Goal: Task Accomplishment & Management: Complete application form

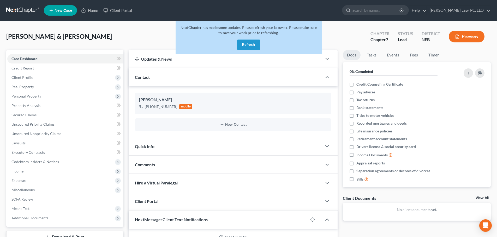
select select "0"
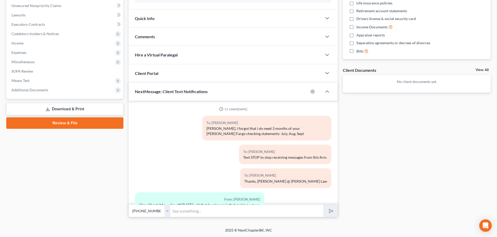
scroll to position [231, 0]
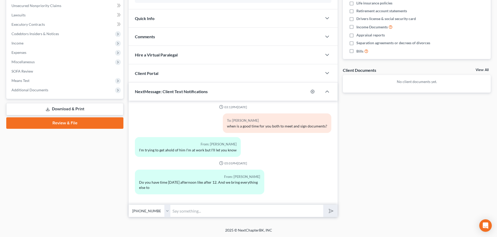
click at [191, 211] on input "text" at bounding box center [246, 211] width 153 height 13
type input "Yes, we can squeeze you in [DATE] at 12 if that still works"
click at [323, 205] on button "submit" at bounding box center [330, 211] width 14 height 12
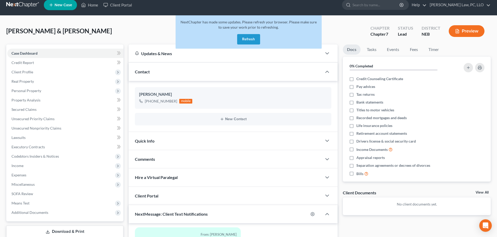
scroll to position [0, 0]
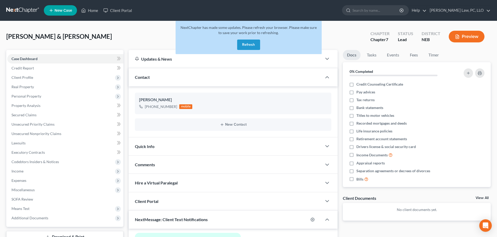
click at [242, 44] on button "Refresh" at bounding box center [248, 45] width 23 height 10
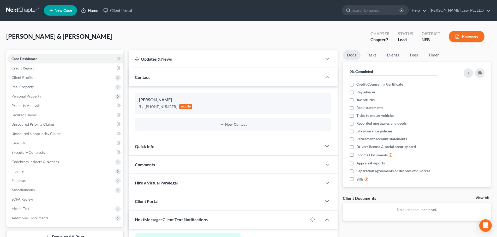
click at [92, 9] on link "Home" at bounding box center [89, 10] width 22 height 9
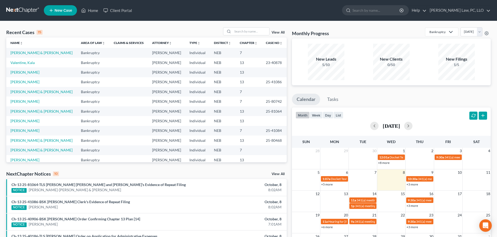
click at [274, 174] on link "View All" at bounding box center [277, 175] width 13 height 4
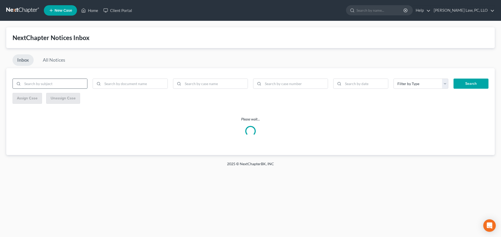
click at [56, 85] on input "search" at bounding box center [54, 84] width 65 height 10
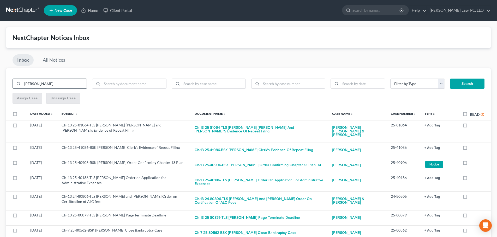
type input "[PERSON_NAME]"
click at [450, 79] on button "Search" at bounding box center [467, 84] width 34 height 10
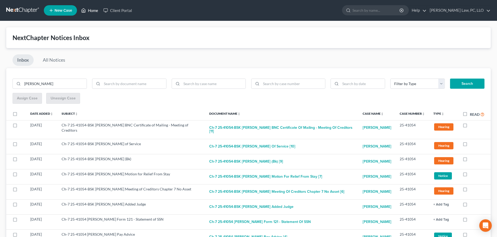
click at [89, 11] on link "Home" at bounding box center [89, 10] width 22 height 9
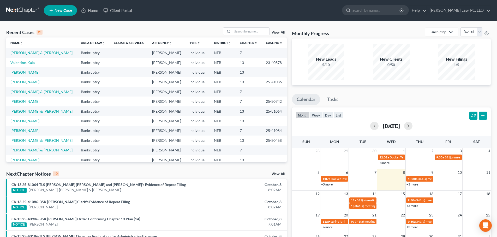
click at [29, 75] on link "[PERSON_NAME]" at bounding box center [24, 72] width 29 height 4
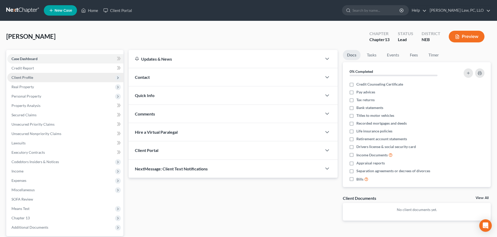
click at [34, 78] on span "Client Profile" at bounding box center [65, 77] width 116 height 9
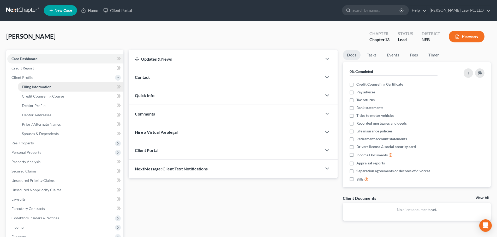
click at [36, 88] on span "Filing Information" at bounding box center [36, 87] width 29 height 4
select select "1"
select select "0"
select select "3"
select select "30"
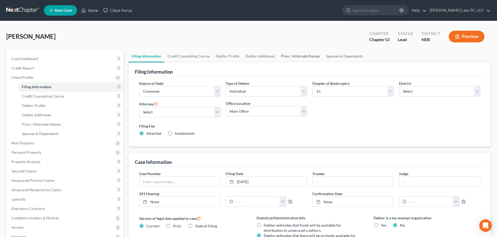
click at [278, 57] on link "Prior / Alternate Names" at bounding box center [300, 56] width 45 height 13
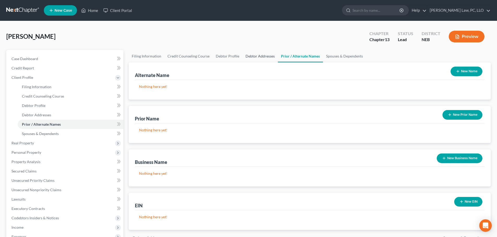
click at [263, 56] on link "Debtor Addresses" at bounding box center [259, 56] width 35 height 13
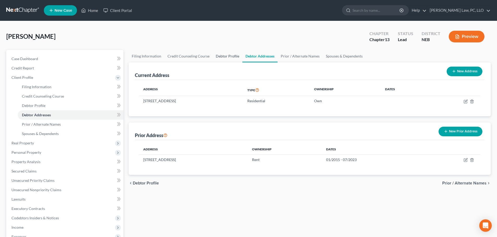
click at [220, 58] on link "Debtor Profile" at bounding box center [227, 56] width 30 height 13
select select "1"
select select "7"
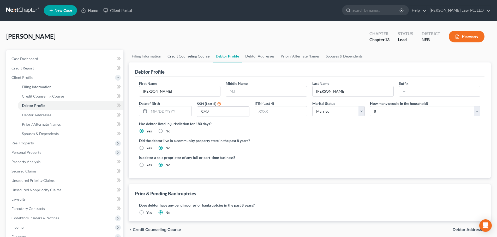
drag, startPoint x: 196, startPoint y: 58, endPoint x: 201, endPoint y: 58, distance: 5.5
click at [195, 58] on link "Credit Counseling Course" at bounding box center [188, 56] width 48 height 13
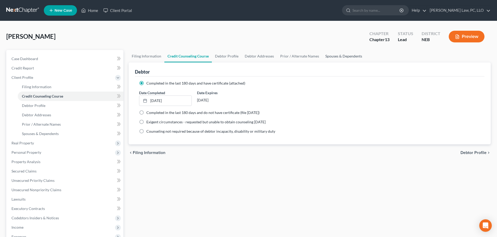
click at [347, 57] on link "Spouses & Dependents" at bounding box center [343, 56] width 43 height 13
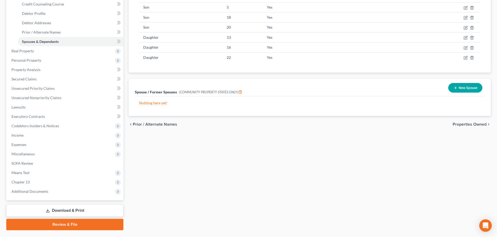
scroll to position [105, 0]
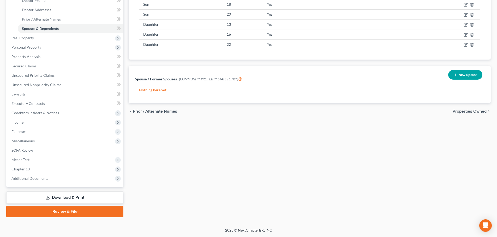
click at [50, 200] on link "Download & Print" at bounding box center [64, 198] width 117 height 12
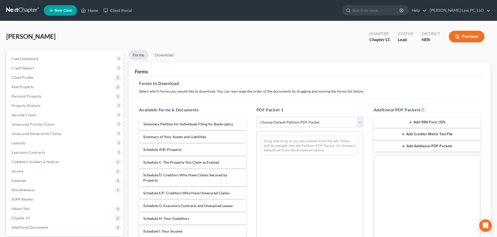
click at [314, 121] on select "Choose Default Petition PDF Packet Complete Bankruptcy Petition (all forms and …" at bounding box center [309, 122] width 107 height 10
select select "1"
click at [258, 117] on select "Choose Default Petition PDF Packet Complete Bankruptcy Petition (all forms and …" at bounding box center [309, 122] width 107 height 10
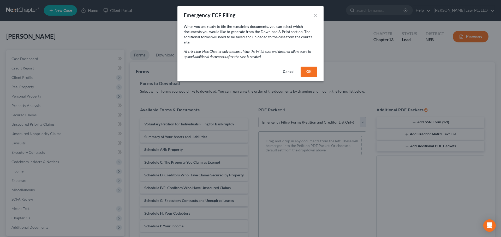
click at [310, 67] on button "OK" at bounding box center [308, 72] width 17 height 10
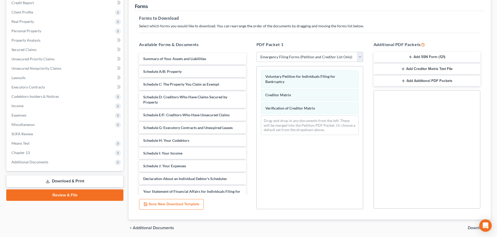
scroll to position [78, 0]
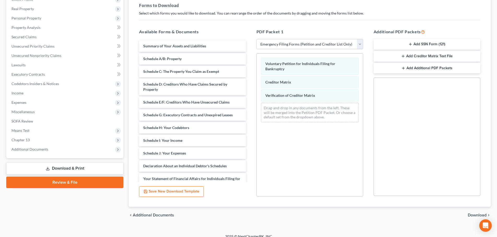
click at [407, 44] on button "Add SSN Form (121)" at bounding box center [426, 44] width 107 height 11
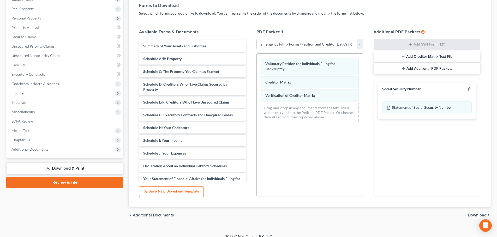
click at [471, 215] on span "Download" at bounding box center [476, 216] width 19 height 4
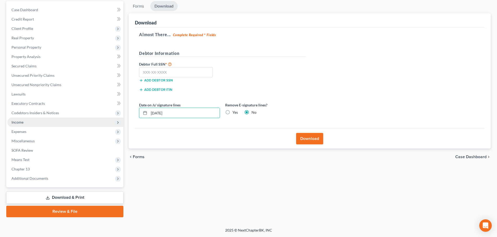
drag, startPoint x: 86, startPoint y: 120, endPoint x: 71, endPoint y: 121, distance: 15.0
click at [71, 121] on div "Petition Navigation Case Dashboard Payments Invoices Payments Payments Credit R…" at bounding box center [248, 109] width 489 height 217
click at [232, 113] on label "Yes" at bounding box center [234, 112] width 5 height 5
click at [234, 113] on input "Yes" at bounding box center [235, 111] width 3 height 3
radio input "true"
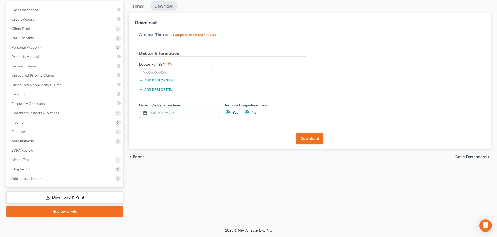
radio input "false"
click at [161, 70] on input "text" at bounding box center [176, 72] width 74 height 10
type input "865-37-5253"
click at [309, 142] on button "Download" at bounding box center [309, 138] width 27 height 11
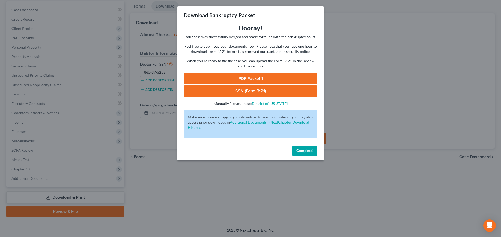
click at [258, 79] on link "PDF Packet 1" at bounding box center [250, 78] width 133 height 11
click at [260, 89] on link "SSN (Form B121)" at bounding box center [250, 91] width 133 height 11
click at [313, 154] on button "Complete!" at bounding box center [304, 151] width 25 height 10
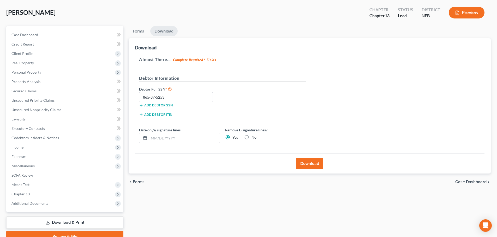
scroll to position [0, 0]
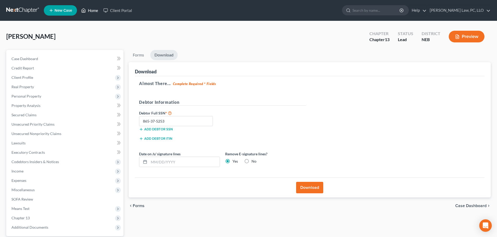
click at [88, 11] on link "Home" at bounding box center [89, 10] width 22 height 9
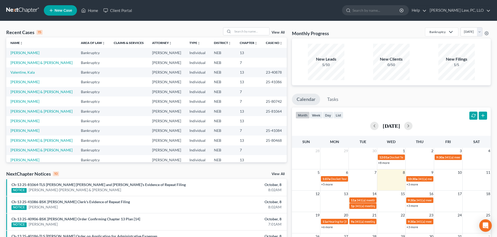
click at [152, 31] on div "Recent Cases 15 View All" at bounding box center [146, 32] width 280 height 10
click at [158, 169] on div "Recent Cases 15 View All Name unfold_more expand_more expand_less Area of Law u…" at bounding box center [146, 193] width 285 height 332
click at [30, 54] on link "[PERSON_NAME]" at bounding box center [24, 53] width 29 height 4
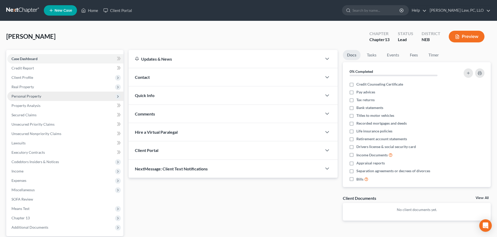
click at [41, 99] on span "Personal Property" at bounding box center [65, 96] width 116 height 9
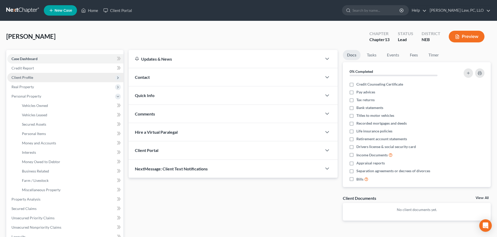
click at [31, 78] on span "Client Profile" at bounding box center [22, 77] width 22 height 4
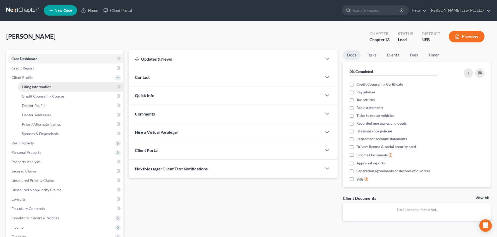
click at [35, 86] on span "Filing Information" at bounding box center [36, 87] width 29 height 4
select select "1"
select select "0"
select select "3"
select select "48"
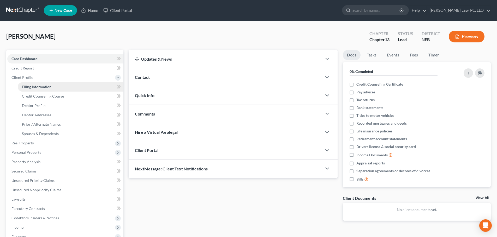
select select "0"
select select "30"
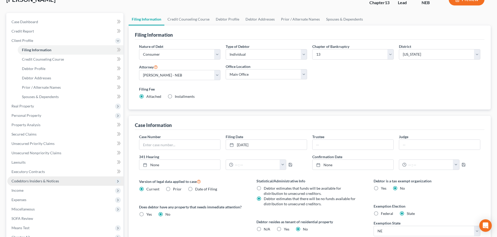
scroll to position [28, 0]
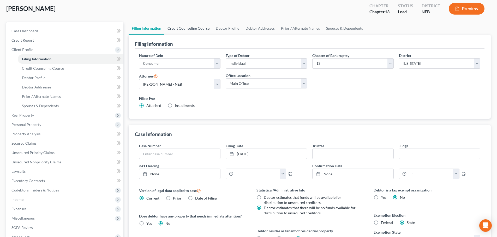
click at [184, 28] on link "Credit Counseling Course" at bounding box center [188, 28] width 48 height 13
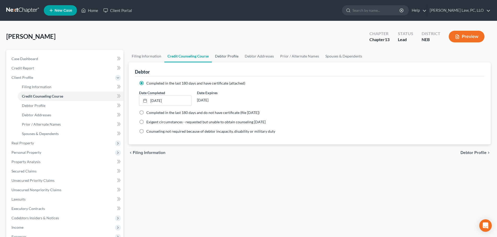
click at [222, 54] on link "Debtor Profile" at bounding box center [227, 56] width 30 height 13
select select "1"
select select "7"
